Goal: Information Seeking & Learning: Learn about a topic

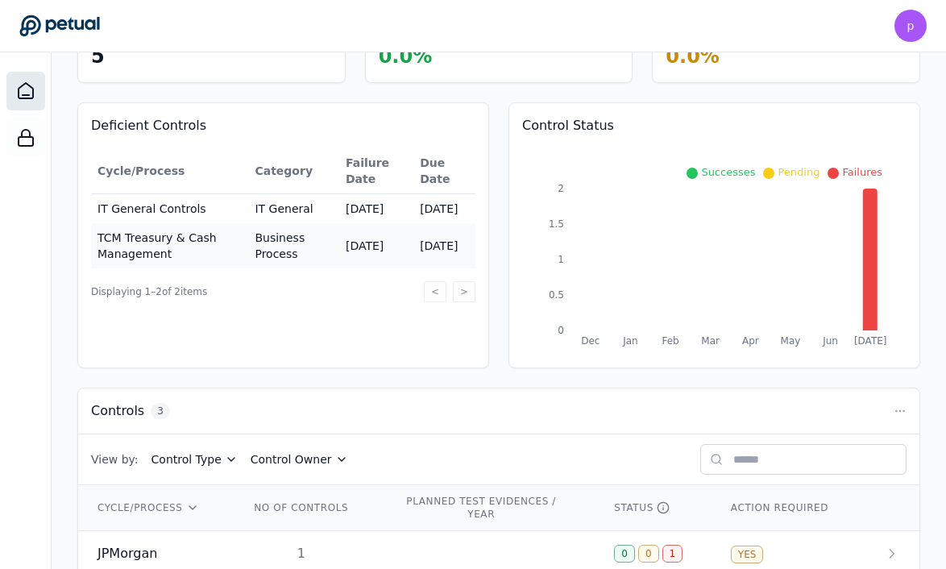
scroll to position [246, 0]
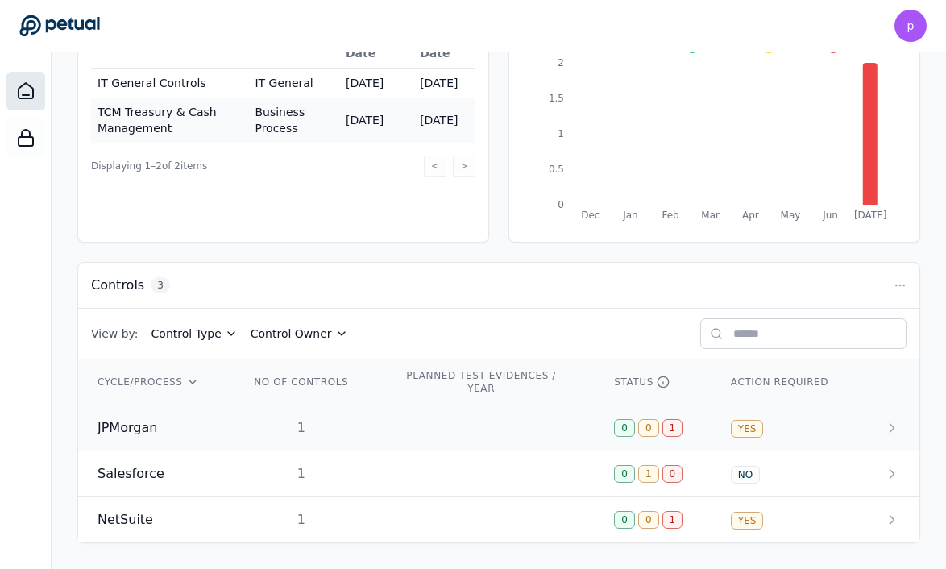
click at [137, 433] on span "JPMorgan" at bounding box center [128, 427] width 60 height 19
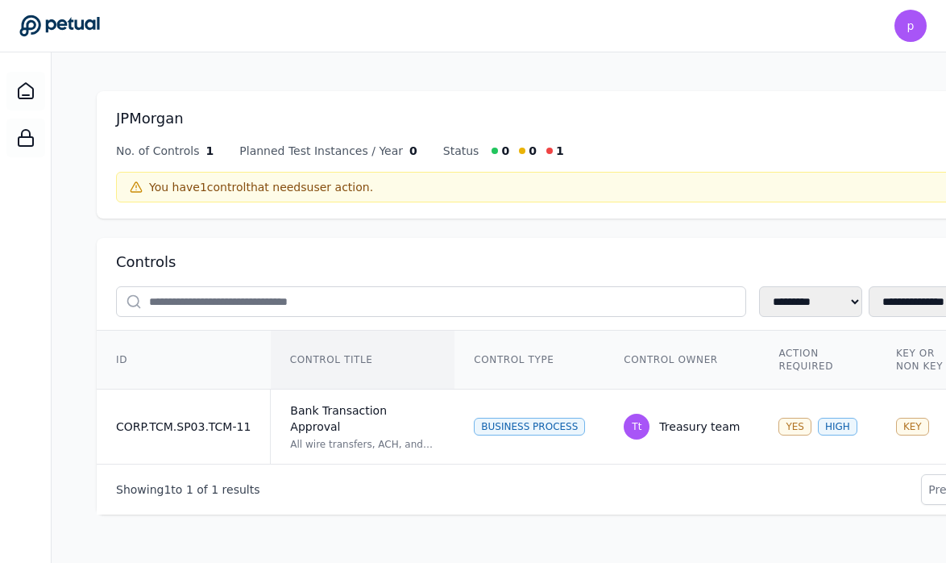
scroll to position [1, 4]
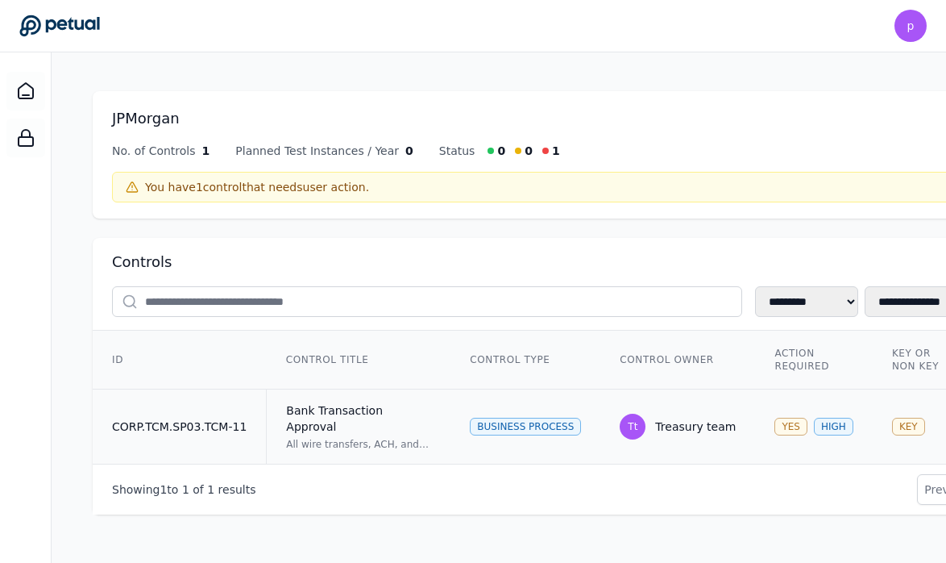
click at [330, 396] on td "Bank Transaction Approval All wire transfers, ACH, and check payments are autho…" at bounding box center [359, 426] width 185 height 75
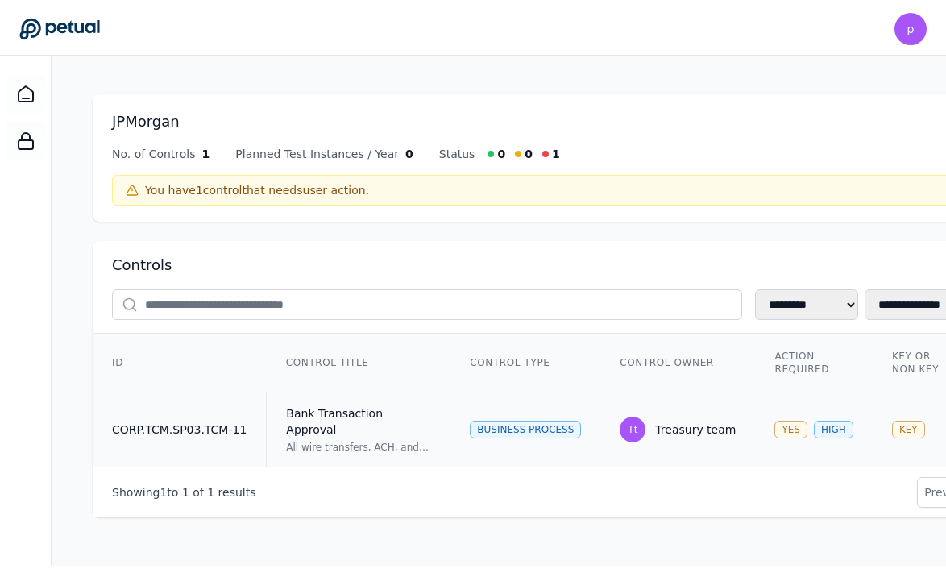
scroll to position [1, 0]
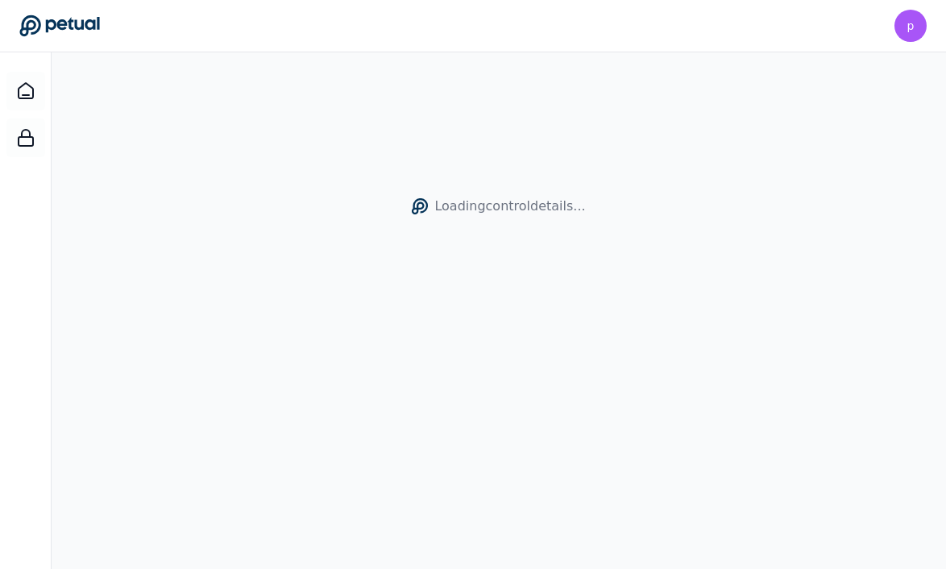
click at [332, 405] on div "Loading control details..." at bounding box center [499, 336] width 895 height 569
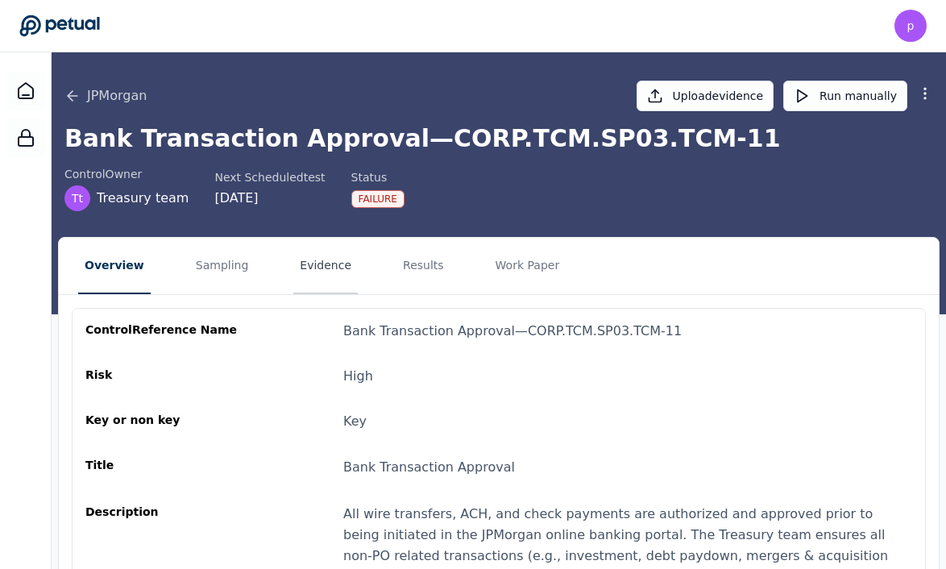
click at [311, 267] on button "Evidence" at bounding box center [325, 266] width 64 height 56
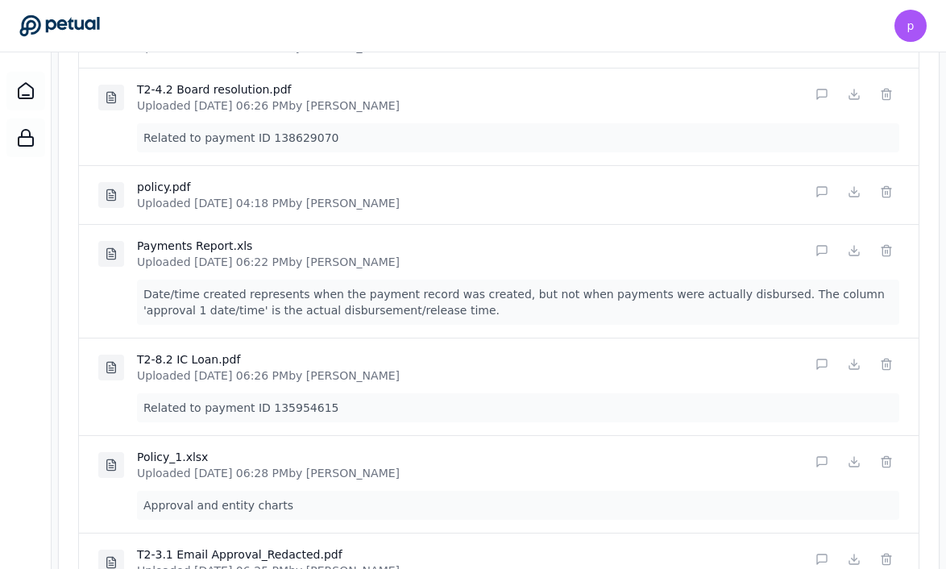
scroll to position [578, 0]
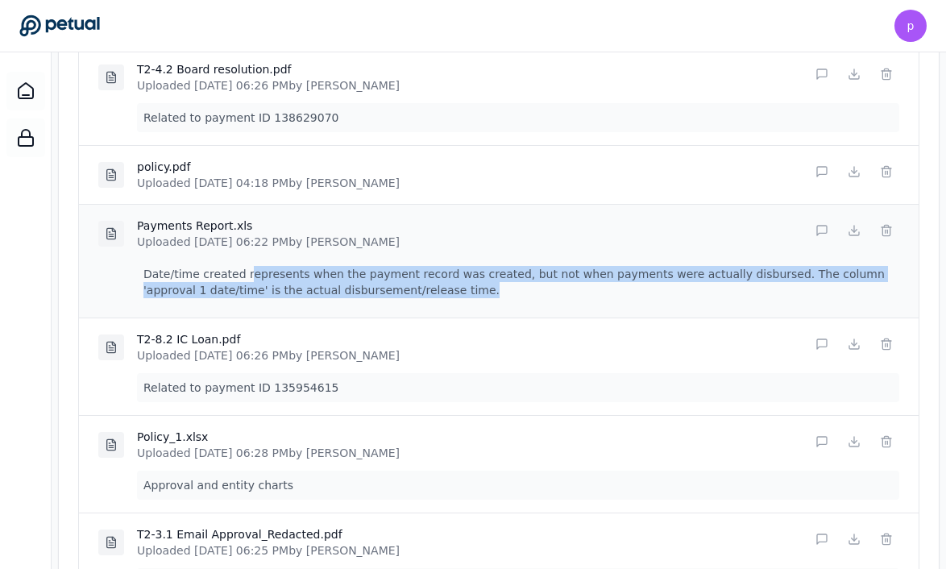
drag, startPoint x: 245, startPoint y: 268, endPoint x: 374, endPoint y: 298, distance: 132.4
click at [374, 298] on p "Date/time created represents when the payment record was created, but not when …" at bounding box center [518, 282] width 763 height 45
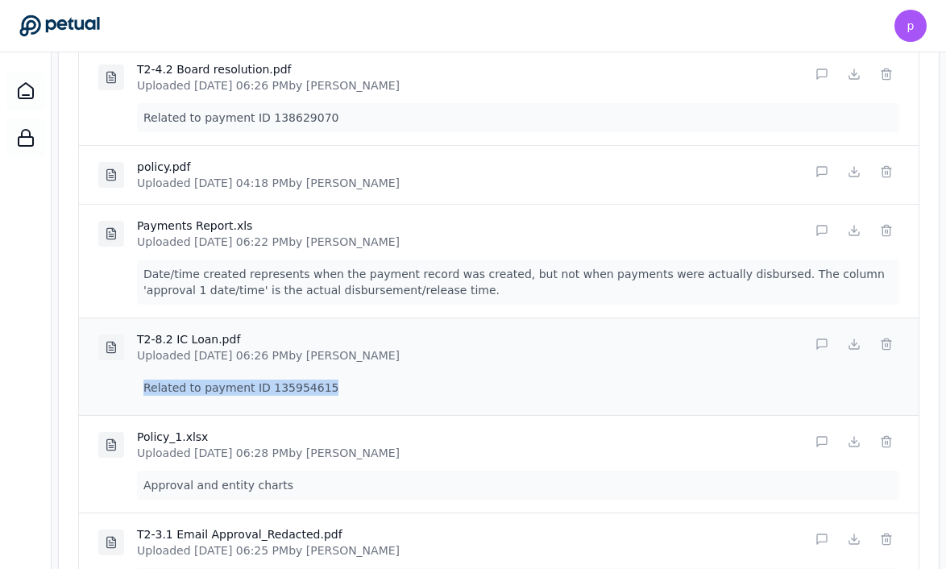
drag, startPoint x: 266, startPoint y: 376, endPoint x: 320, endPoint y: 391, distance: 56.1
click at [320, 391] on p "Related to payment ID 135954615" at bounding box center [518, 387] width 763 height 29
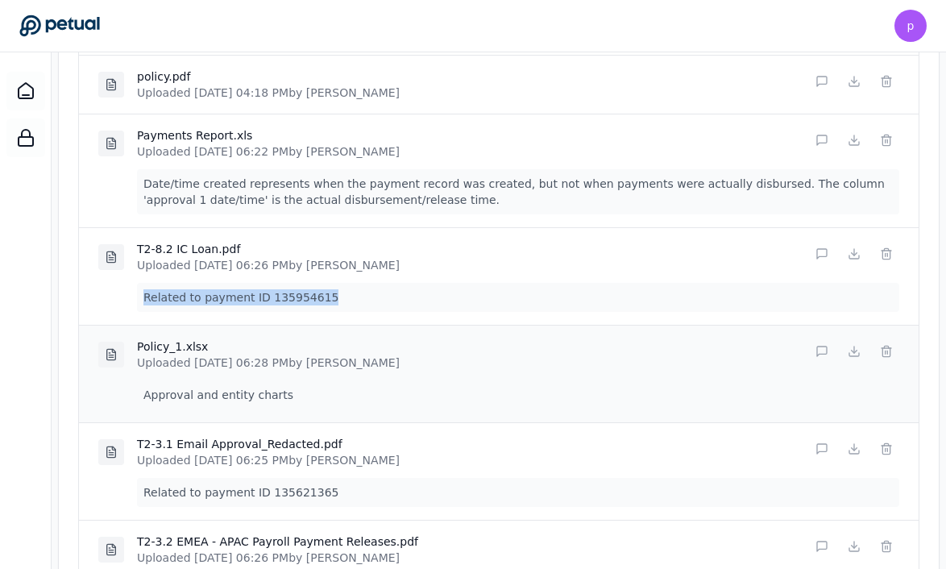
scroll to position [696, 0]
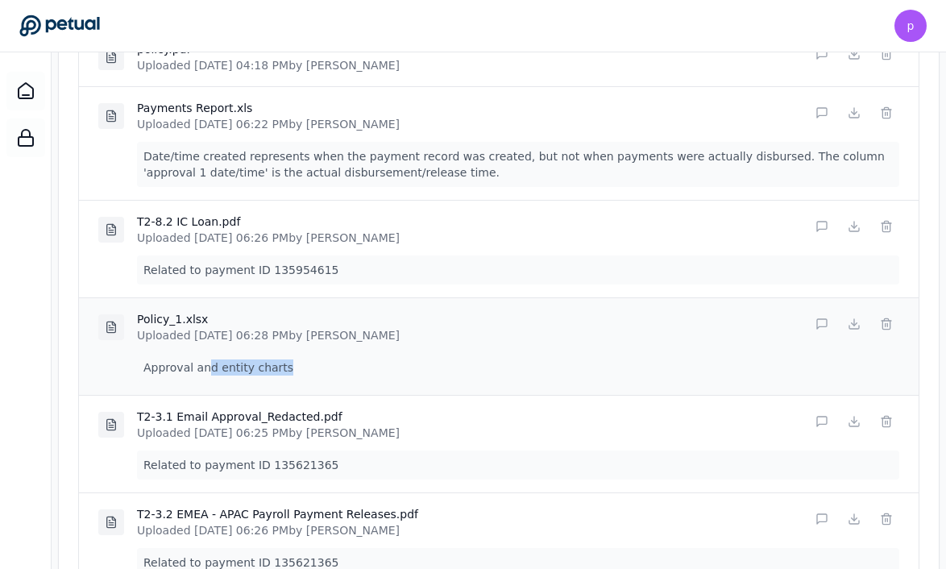
drag, startPoint x: 205, startPoint y: 370, endPoint x: 280, endPoint y: 376, distance: 75.2
click at [280, 376] on p "Approval and entity charts" at bounding box center [518, 367] width 763 height 29
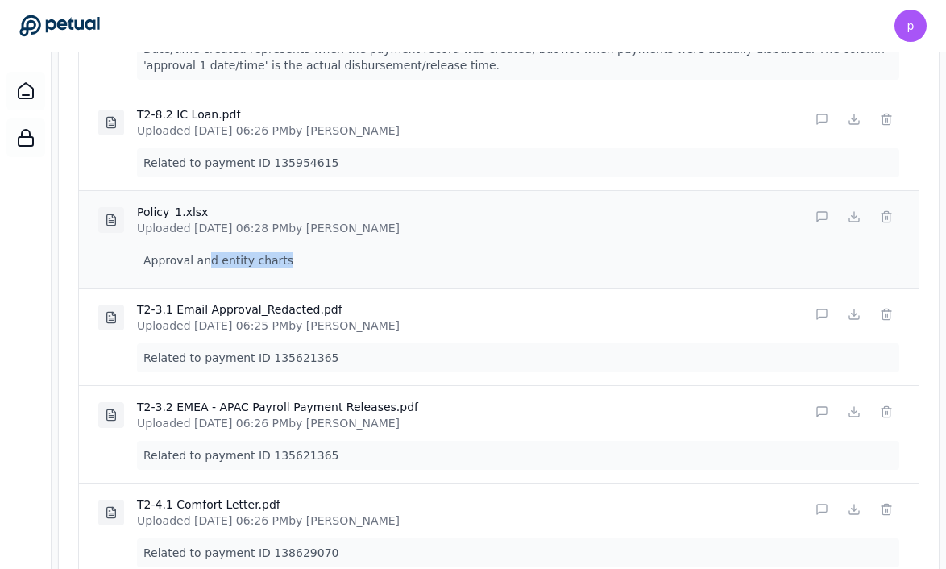
scroll to position [805, 0]
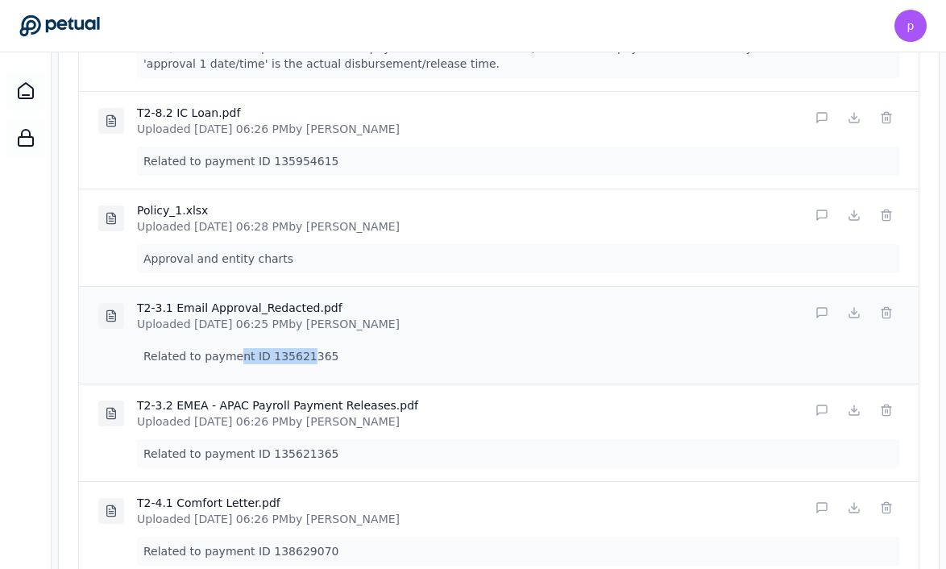
drag, startPoint x: 234, startPoint y: 358, endPoint x: 300, endPoint y: 365, distance: 66.5
click at [300, 364] on p "Related to payment ID 135621365" at bounding box center [518, 356] width 763 height 29
